Goal: Transaction & Acquisition: Purchase product/service

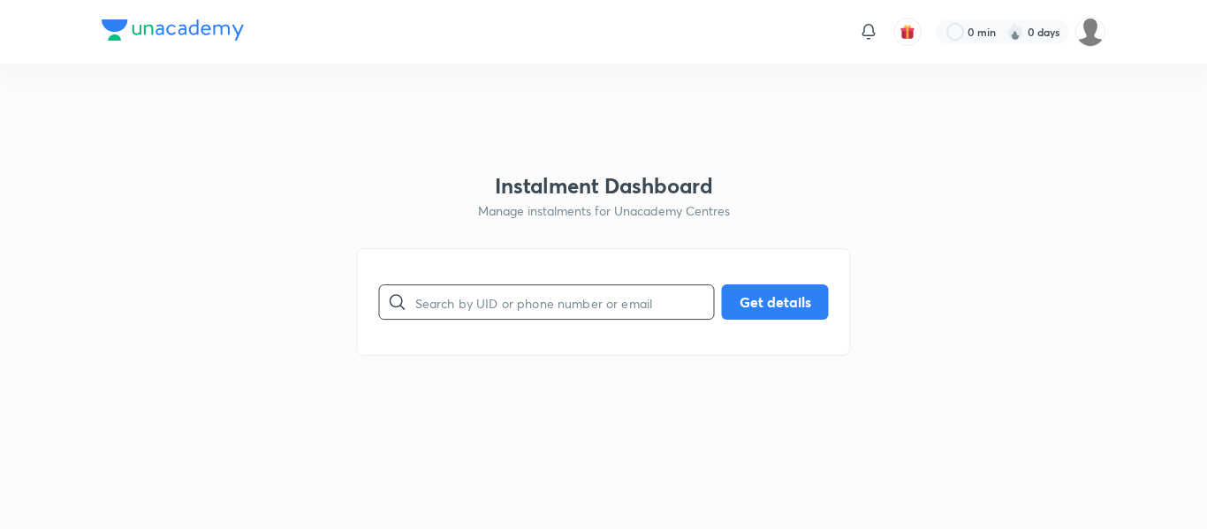
click at [463, 290] on input "text" at bounding box center [564, 302] width 299 height 45
paste input "[EMAIL_ADDRESS][DOMAIN_NAME]"
type input "[EMAIL_ADDRESS][DOMAIN_NAME]"
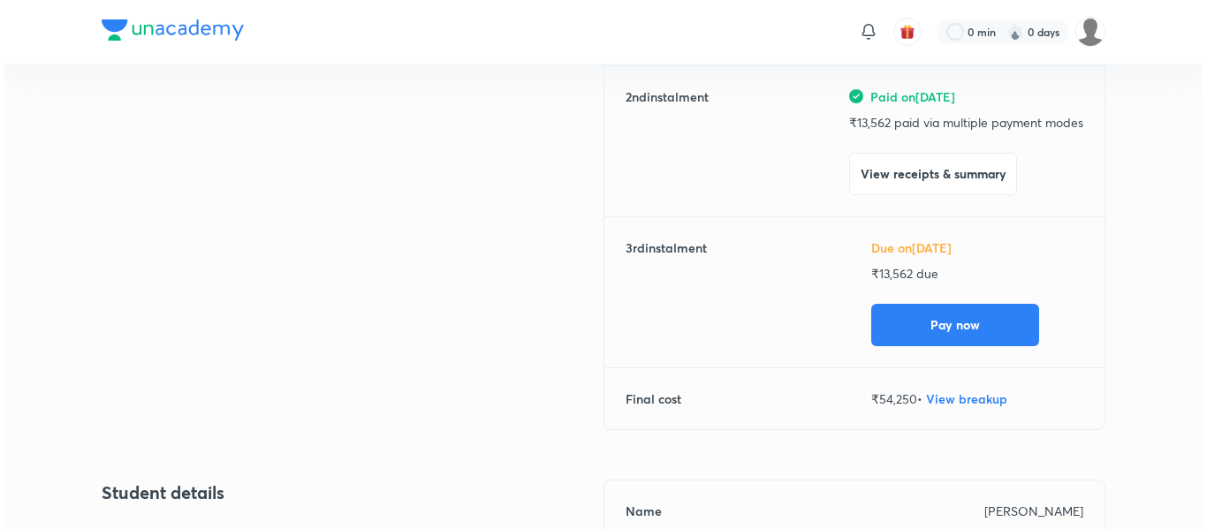
scroll to position [388, 0]
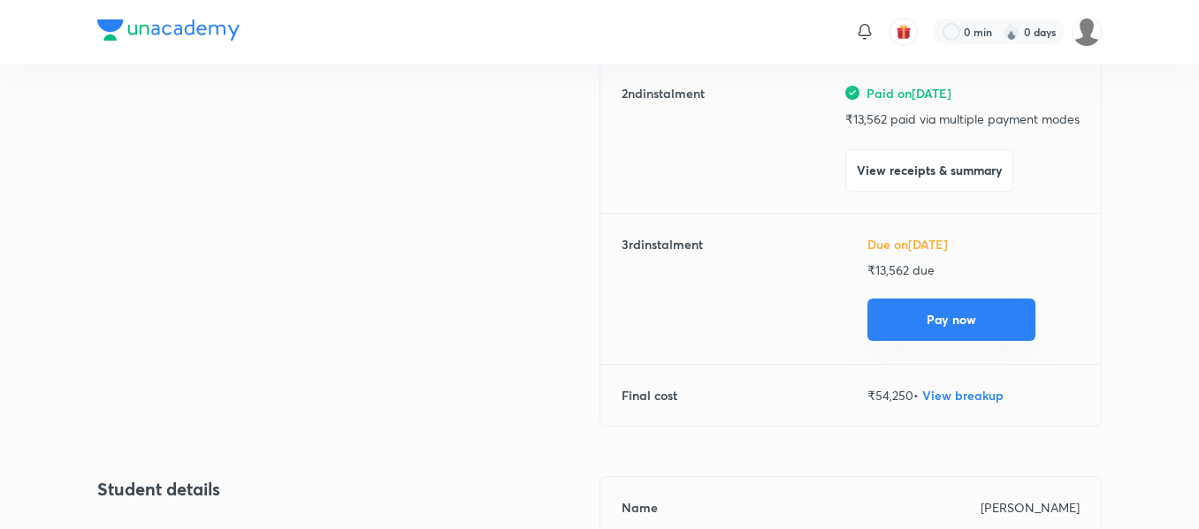
click at [882, 325] on button "Pay now" at bounding box center [951, 320] width 168 height 42
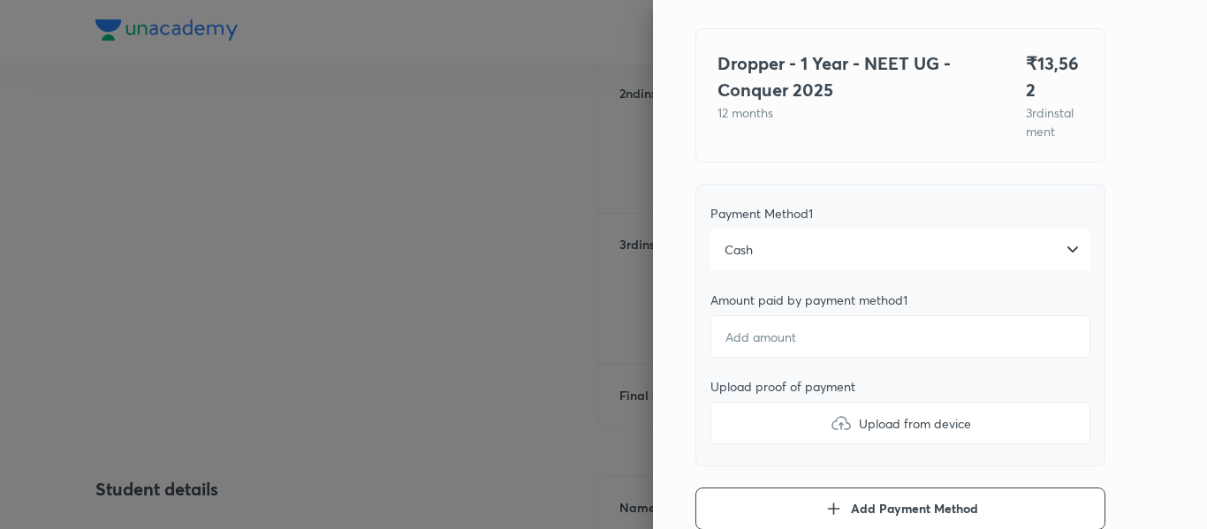
scroll to position [118, 0]
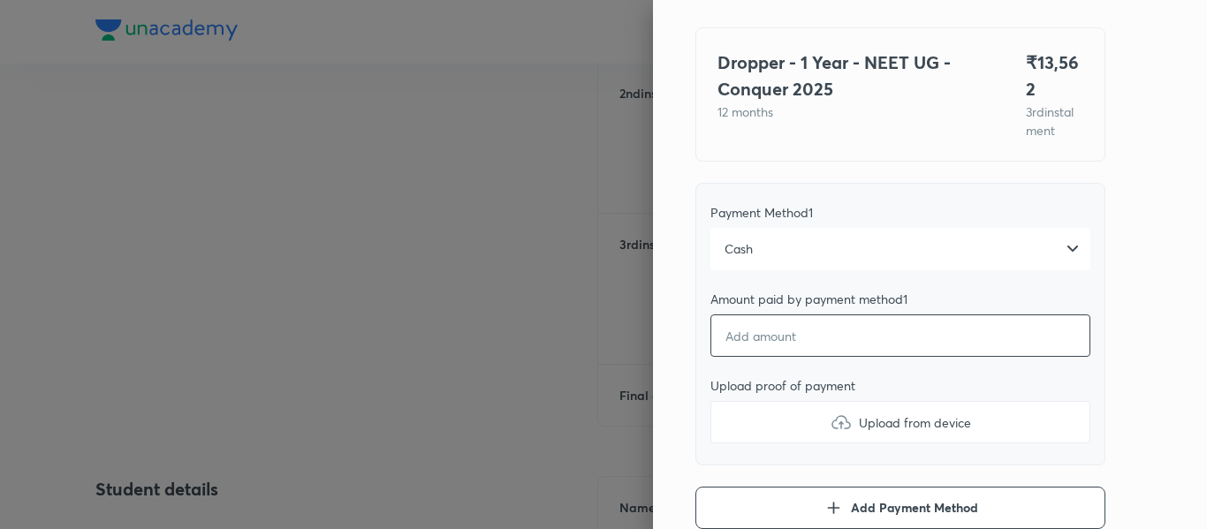
click at [781, 319] on input "number" at bounding box center [901, 336] width 380 height 42
type input "1"
type textarea "x"
type input "13"
type textarea "x"
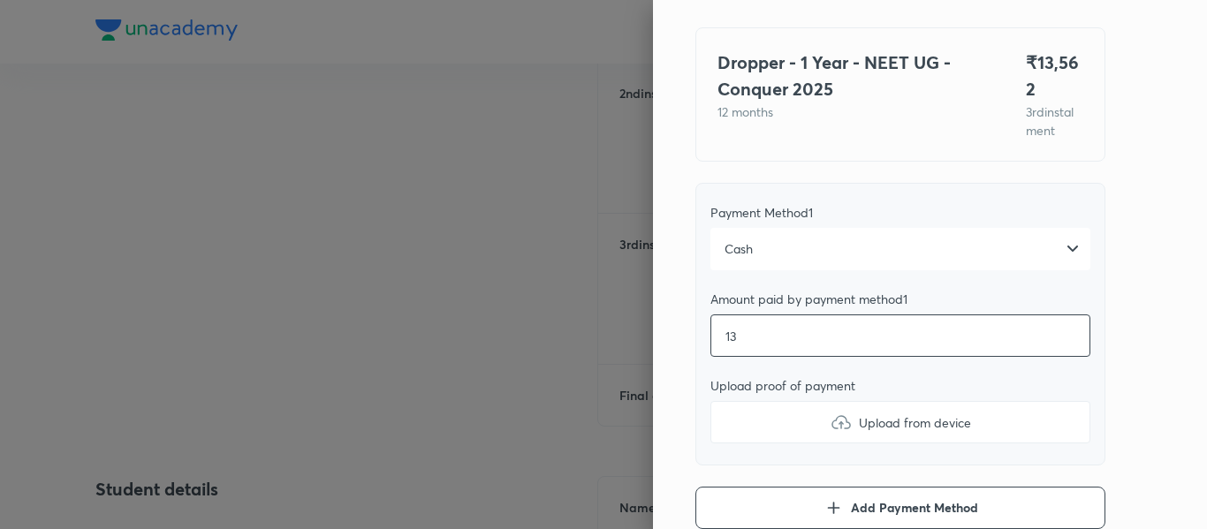
type input "135"
type textarea "x"
type input "1356"
type textarea "x"
type input "13562"
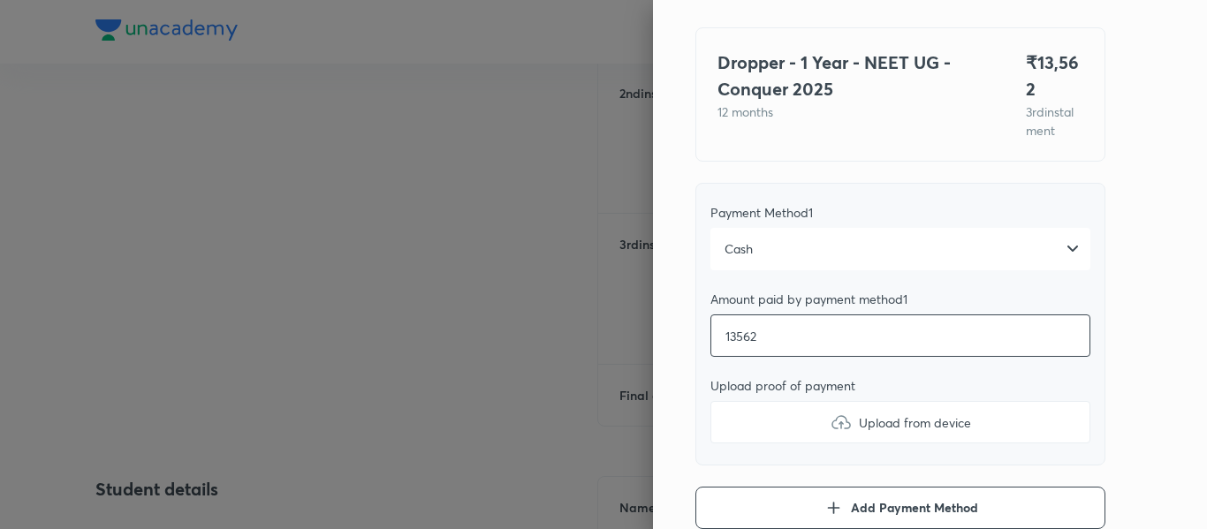
type textarea "x"
type input "13562"
click at [775, 401] on label "Upload from device" at bounding box center [901, 422] width 380 height 42
click at [0, 0] on input "Upload from device" at bounding box center [0, 0] width 0 height 0
type textarea "x"
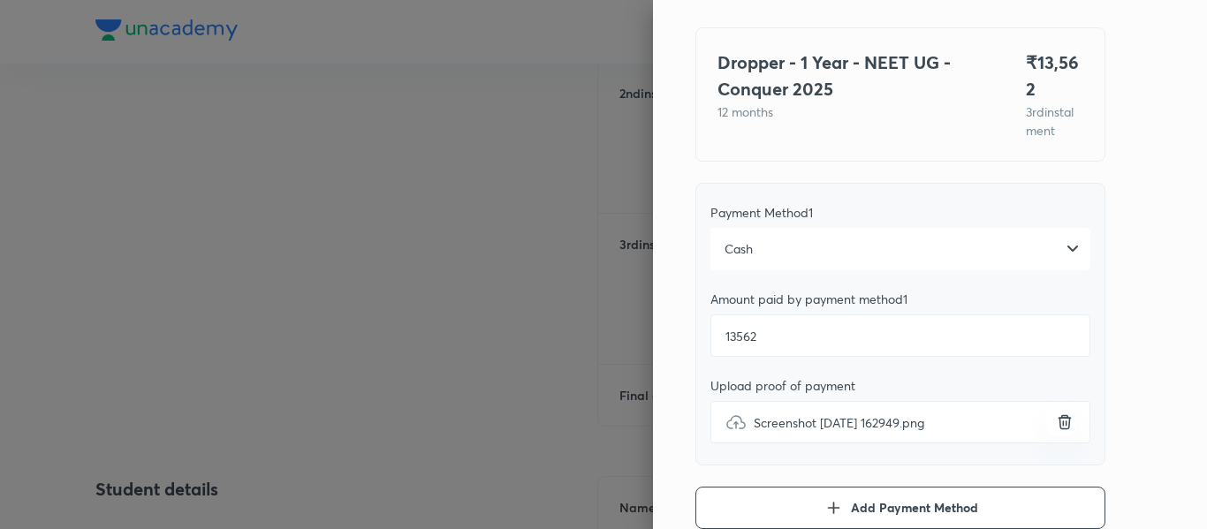
scroll to position [324, 0]
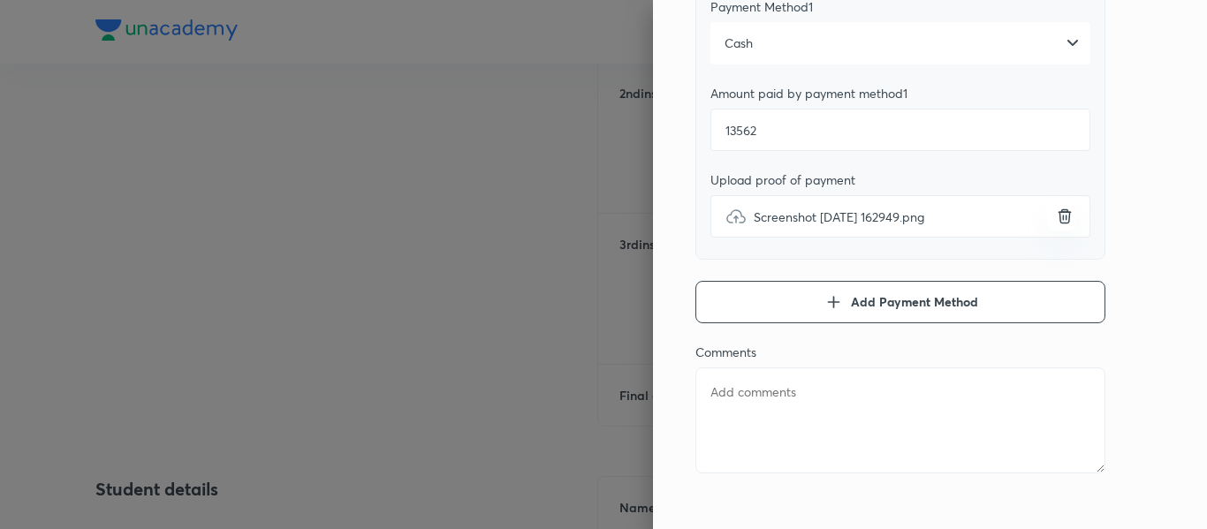
click at [819, 409] on textarea at bounding box center [901, 421] width 410 height 106
type textarea "2"
type textarea "x"
type textarea "2n"
type textarea "x"
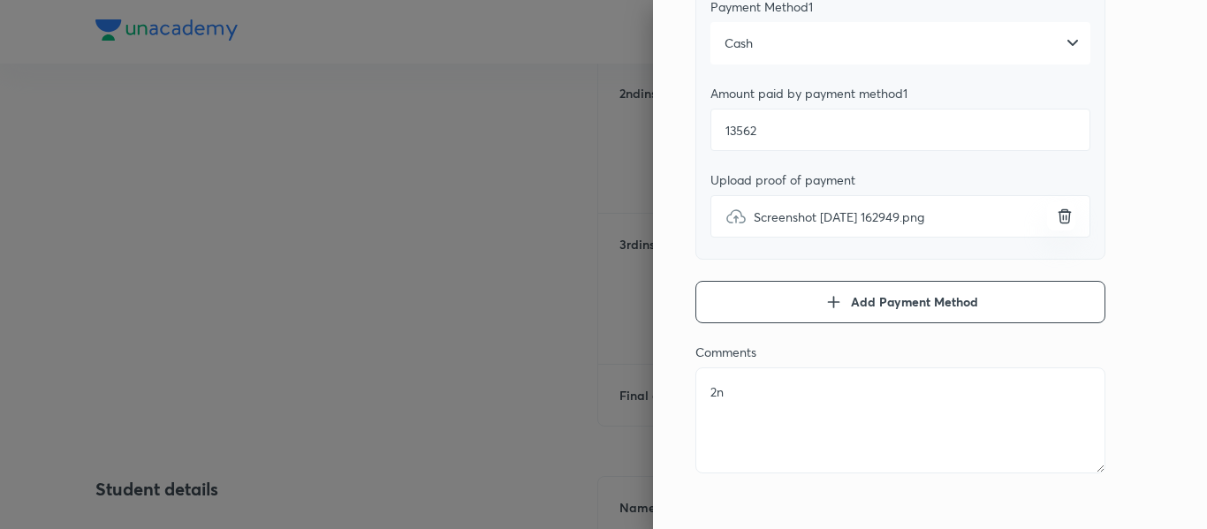
type textarea "2nd"
type textarea "x"
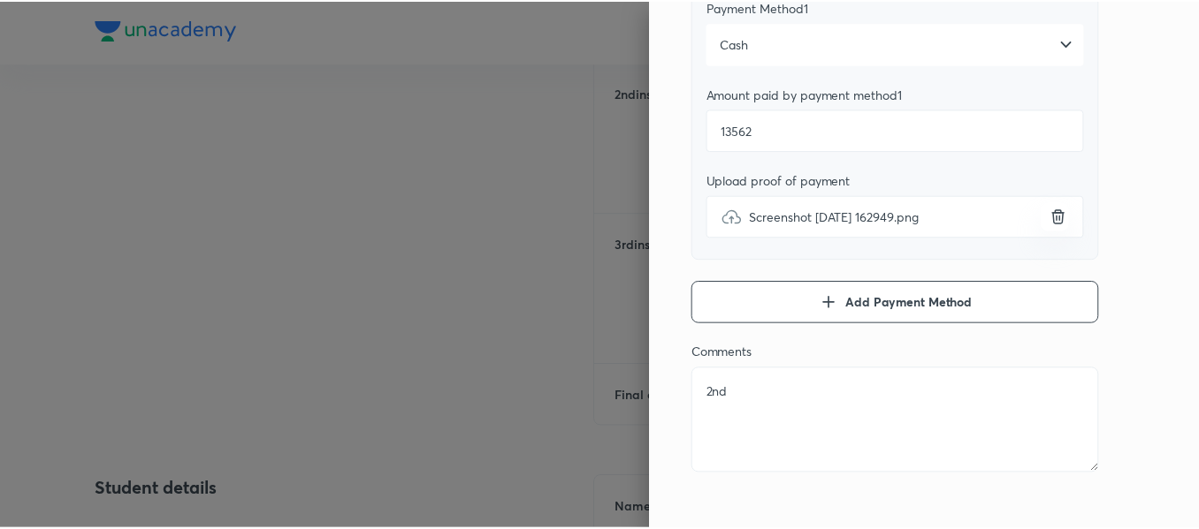
scroll to position [0, 0]
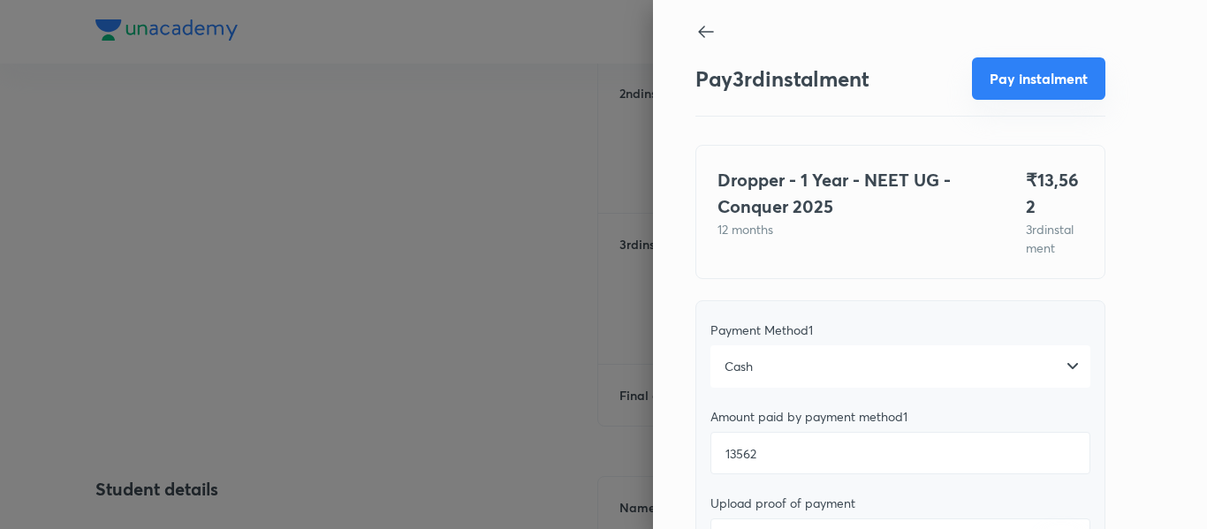
type textarea "2nd"
click at [1032, 72] on button "Pay instalment" at bounding box center [1038, 78] width 133 height 42
type textarea "x"
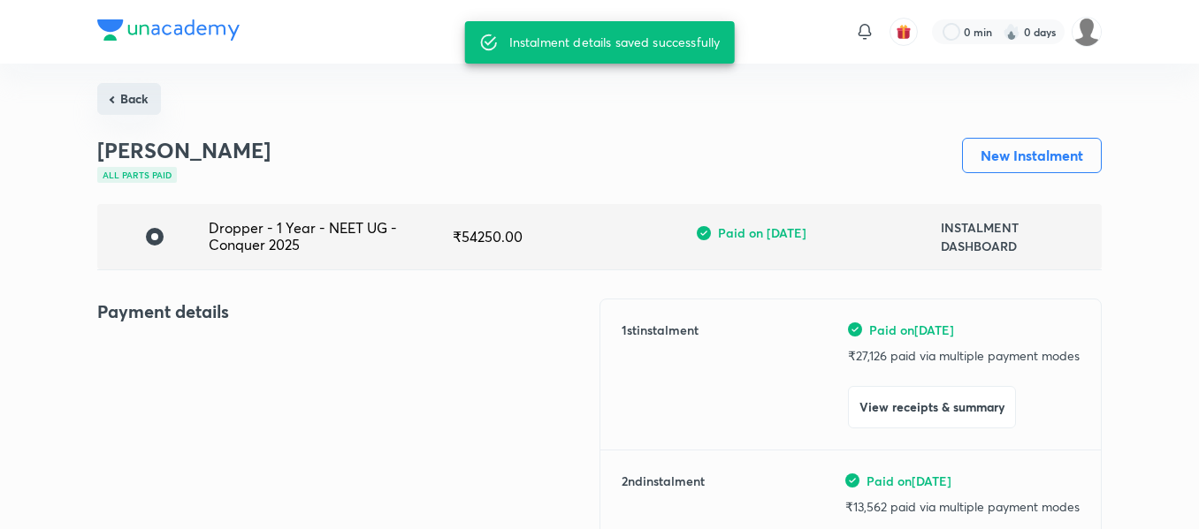
click at [136, 103] on button "Back" at bounding box center [129, 99] width 64 height 32
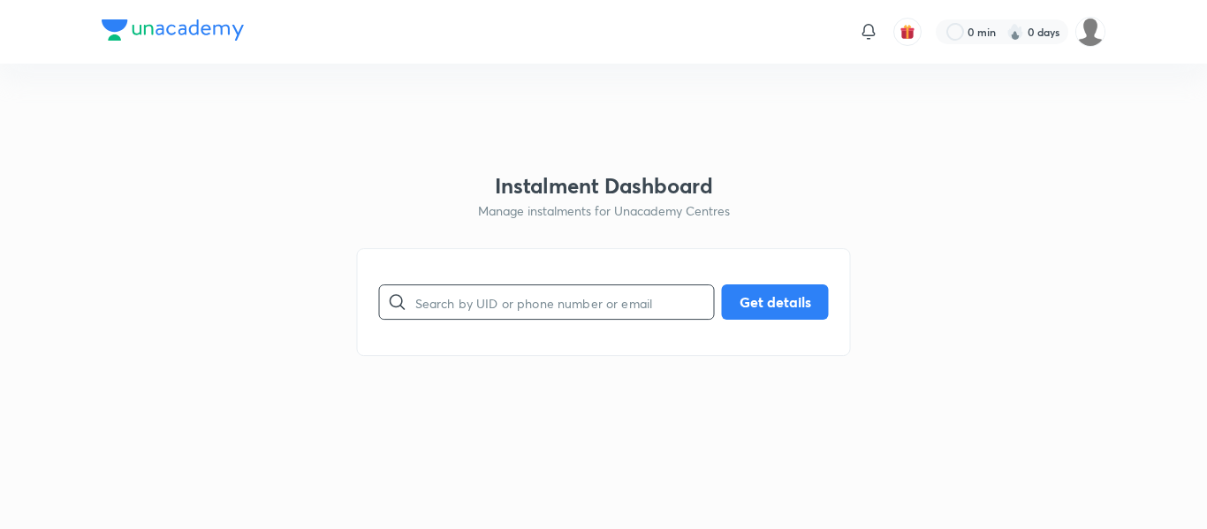
click at [436, 293] on input "text" at bounding box center [564, 302] width 299 height 45
paste input "[EMAIL_ADDRESS][DOMAIN_NAME]"
type input "[EMAIL_ADDRESS][DOMAIN_NAME]"
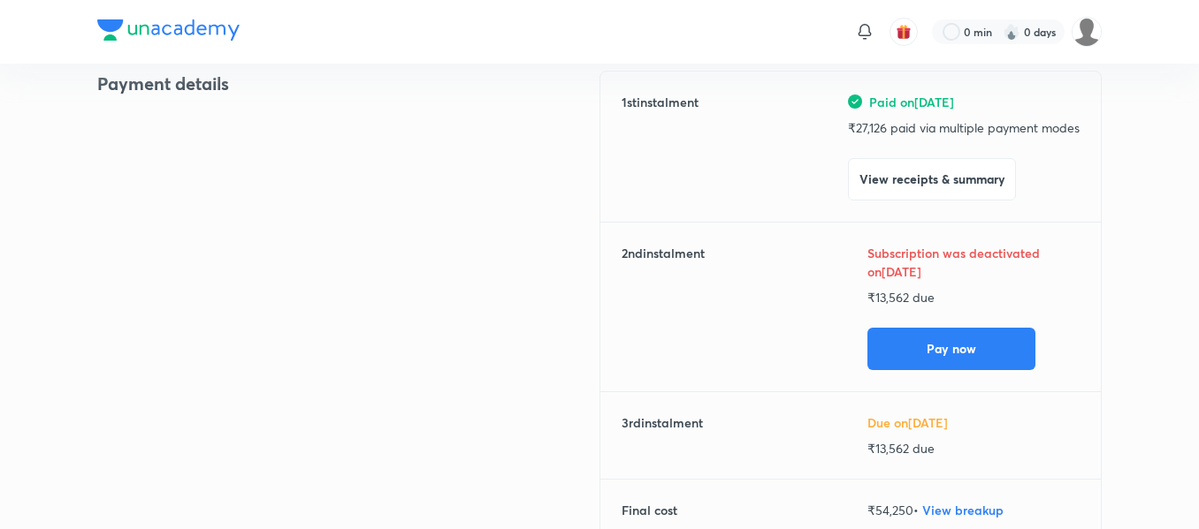
scroll to position [231, 0]
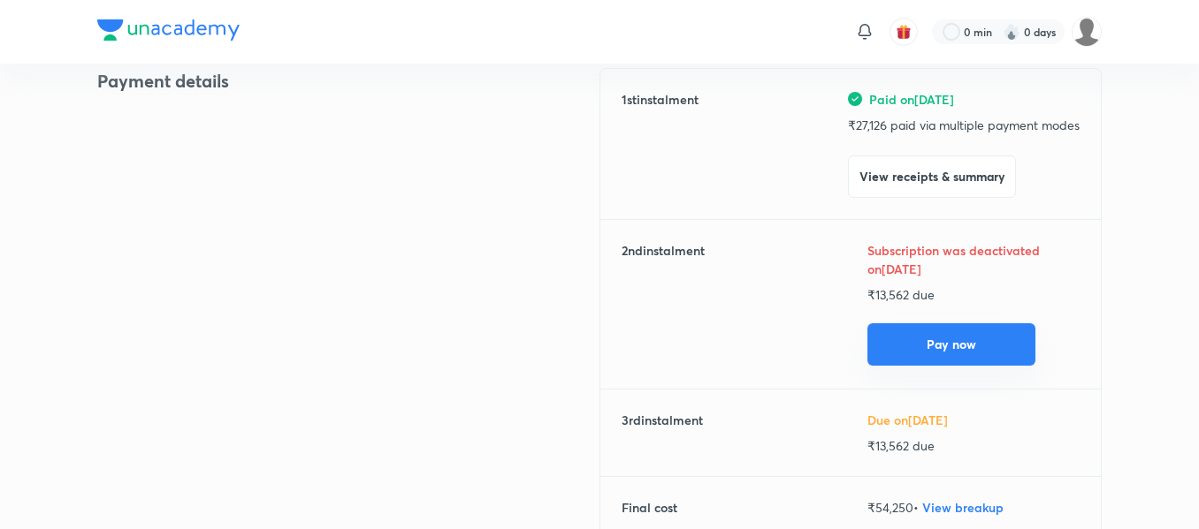
click at [921, 350] on button "Pay now" at bounding box center [951, 345] width 168 height 42
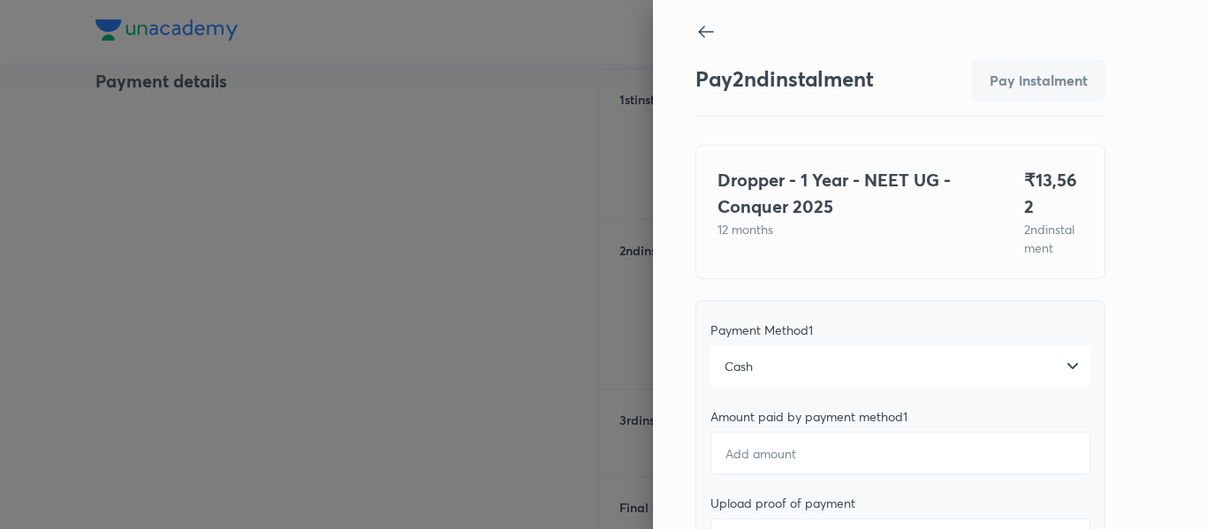
click at [342, 146] on div at bounding box center [603, 264] width 1207 height 529
type textarea "x"
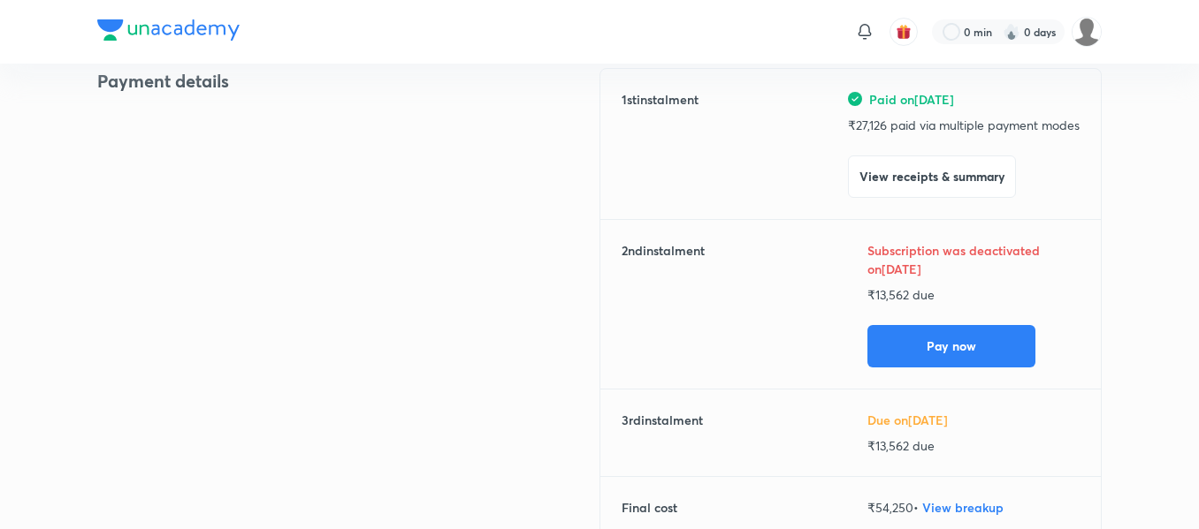
scroll to position [0, 0]
